Goal: Information Seeking & Learning: Learn about a topic

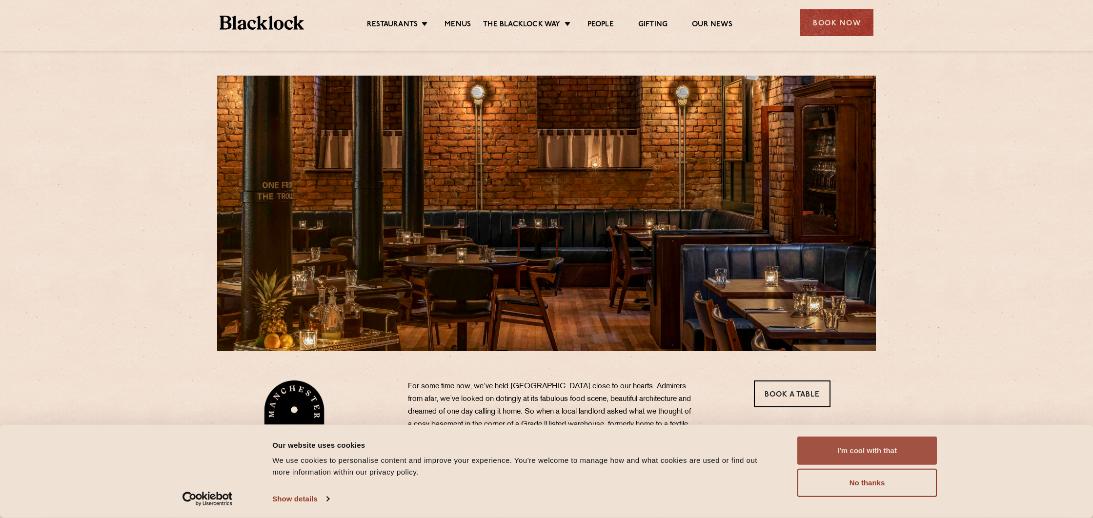
click at [877, 458] on button "I'm cool with that" at bounding box center [867, 451] width 140 height 28
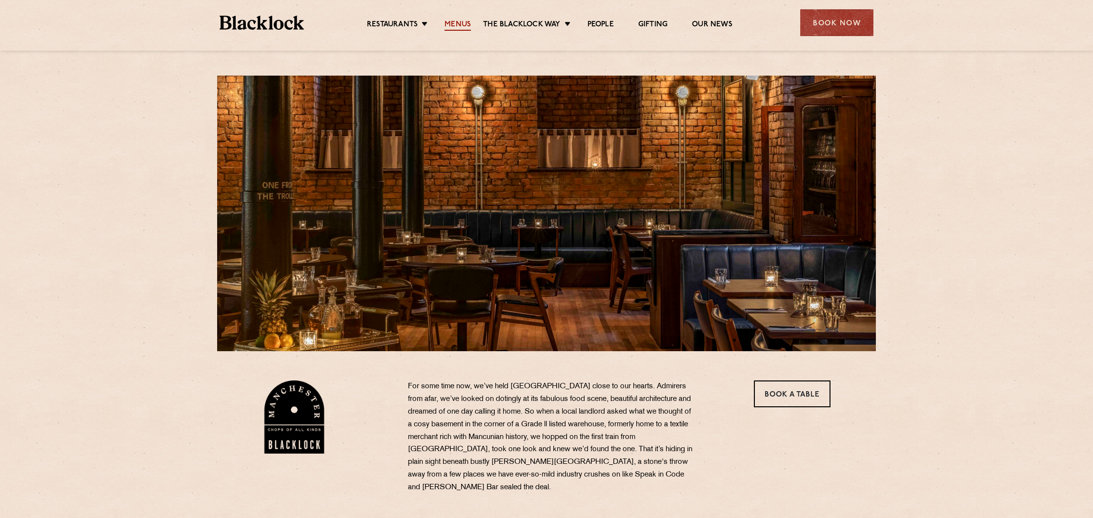
click at [466, 23] on link "Menus" at bounding box center [457, 25] width 26 height 11
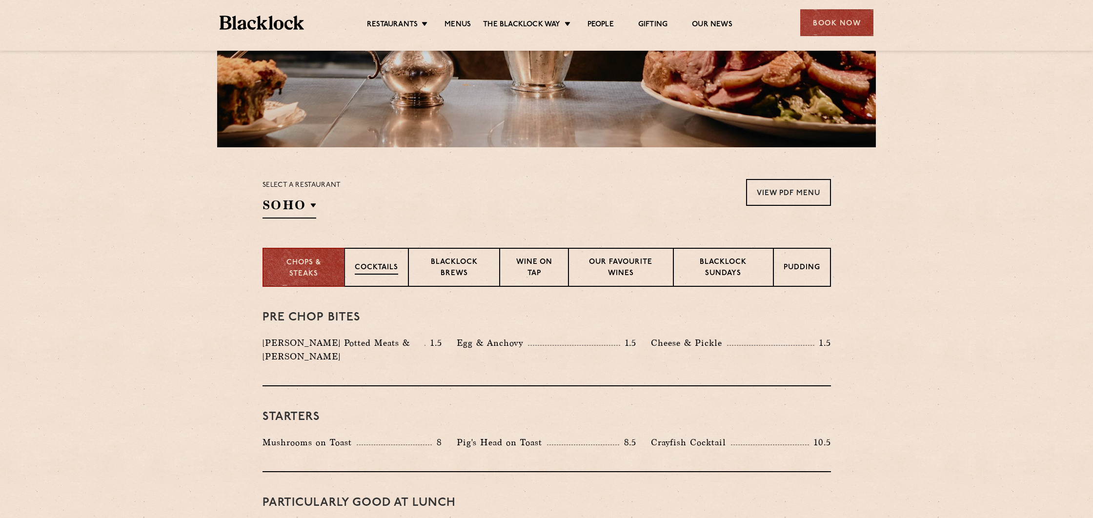
scroll to position [205, 0]
click at [369, 268] on p "Cocktails" at bounding box center [376, 268] width 43 height 12
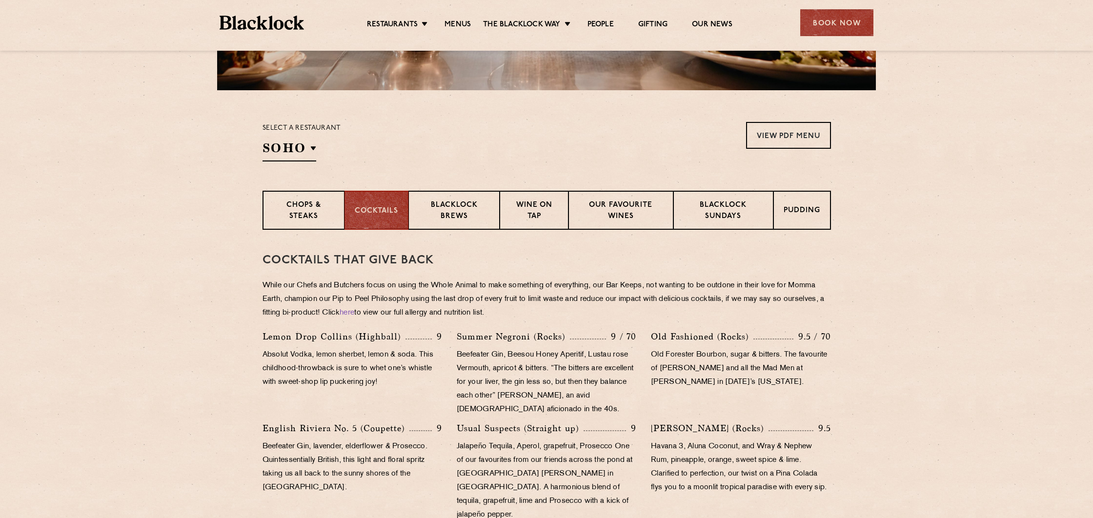
scroll to position [262, 0]
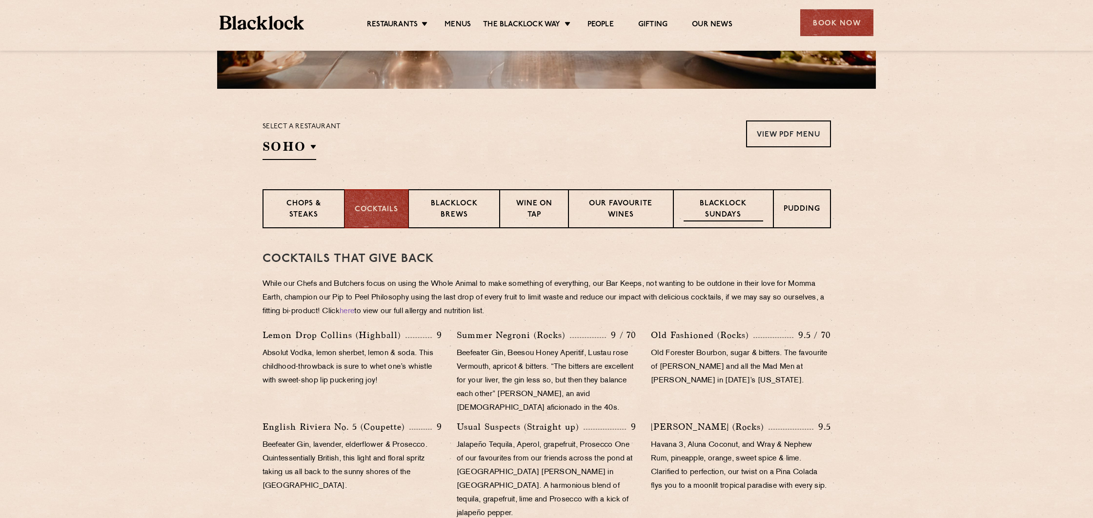
click at [716, 210] on p "Blacklock Sundays" at bounding box center [723, 210] width 79 height 23
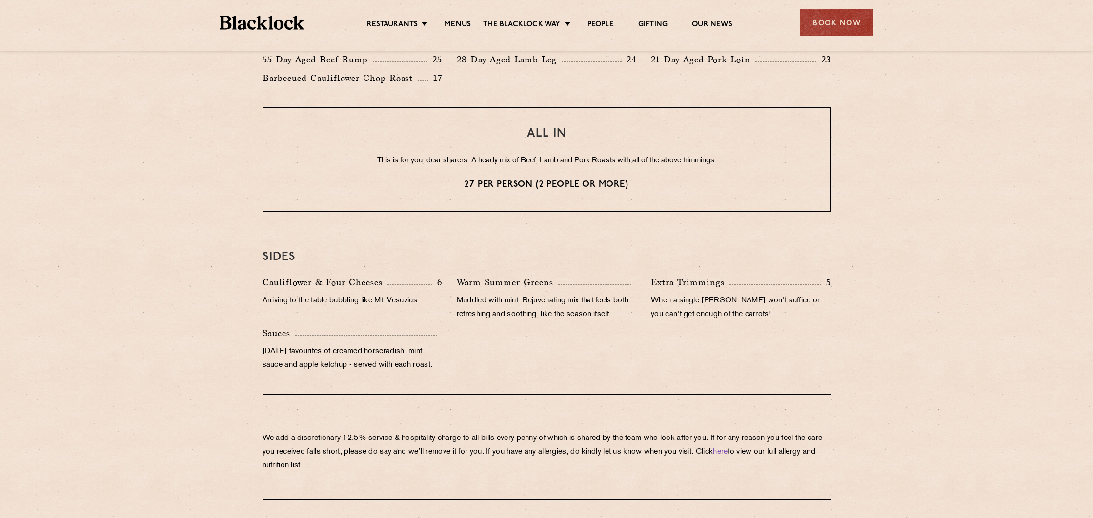
scroll to position [785, 0]
